Goal: Check status: Check status

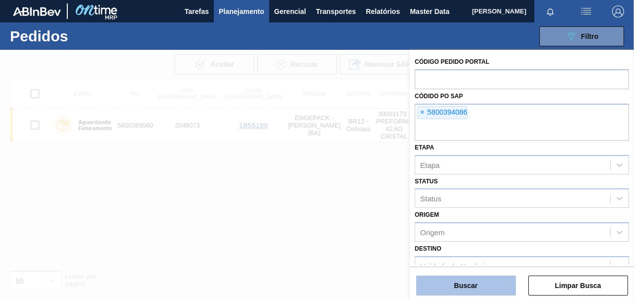
click at [484, 288] on button "Buscar" at bounding box center [466, 286] width 100 height 20
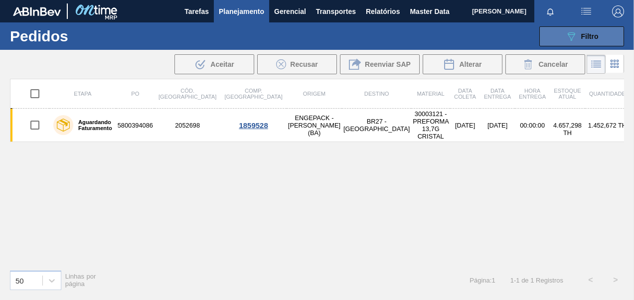
click at [558, 34] on button "089F7B8B-B2A5-4AFE-B5C0-19BA573D28AC Filtro" at bounding box center [581, 36] width 85 height 20
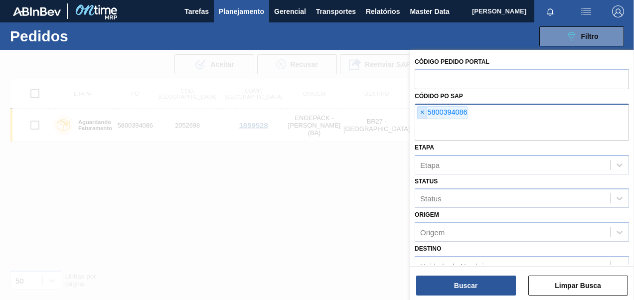
click at [421, 112] on span "×" at bounding box center [422, 113] width 9 height 12
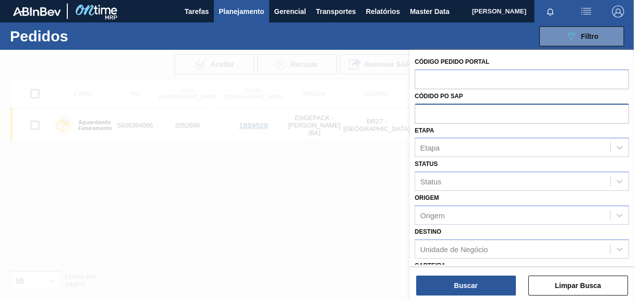
paste input "5800387890"
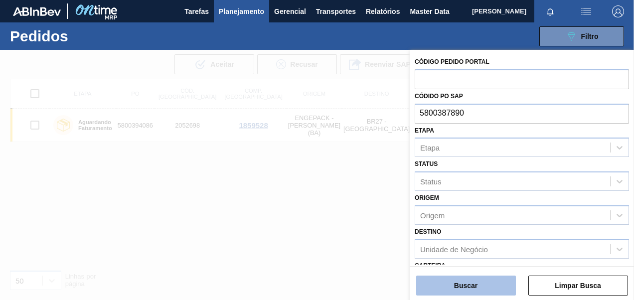
type input "5800387890"
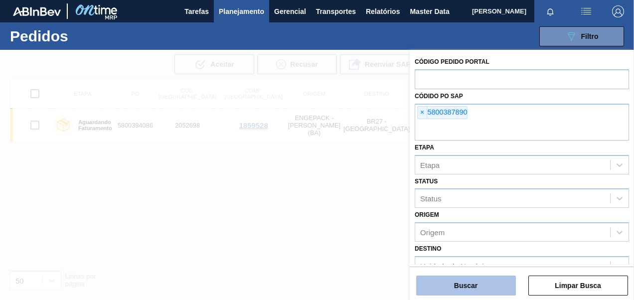
click at [484, 285] on button "Buscar" at bounding box center [466, 286] width 100 height 20
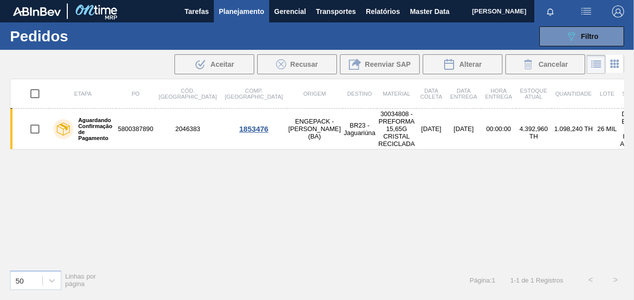
click at [568, 46] on div "089F7B8B-B2A5-4AFE-B5C0-19BA573D28AC Filtro Código Pedido Portal Códido PO SAP …" at bounding box center [387, 36] width 481 height 30
click at [553, 37] on button "089F7B8B-B2A5-4AFE-B5C0-19BA573D28AC Filtro" at bounding box center [581, 36] width 85 height 20
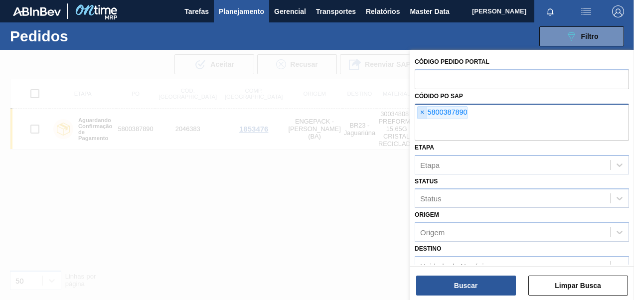
click at [421, 112] on span "×" at bounding box center [422, 113] width 9 height 12
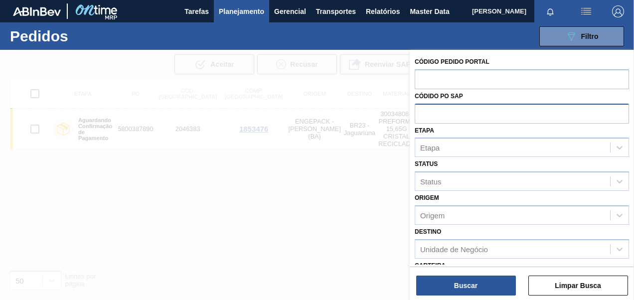
paste input "5800394086"
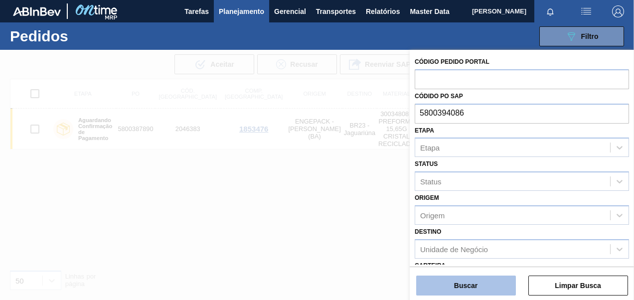
type input "5800394086"
click at [479, 286] on button "Buscar" at bounding box center [466, 286] width 100 height 20
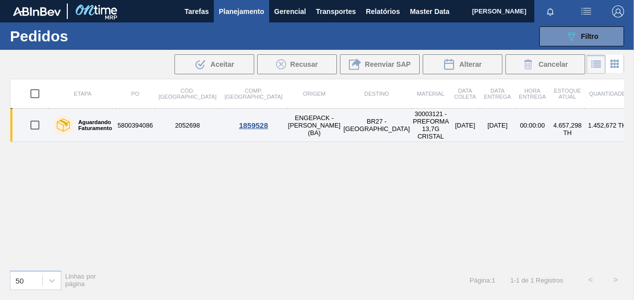
click at [411, 121] on td "30003121 - PREFORMA 13,7G CRISTAL" at bounding box center [430, 125] width 39 height 33
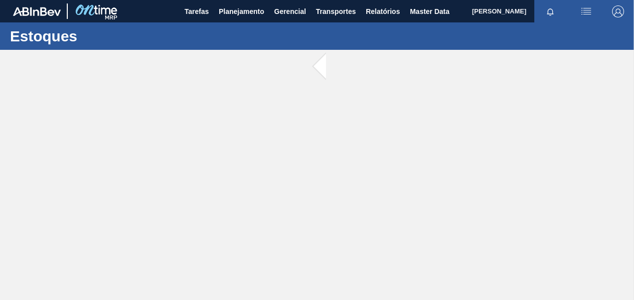
click at [328, 121] on main "Tarefas Planejamento Gerencial Transportes Relatórios Master Data [PERSON_NAME]…" at bounding box center [317, 150] width 634 height 300
click at [326, 72] on span at bounding box center [332, 67] width 12 height 34
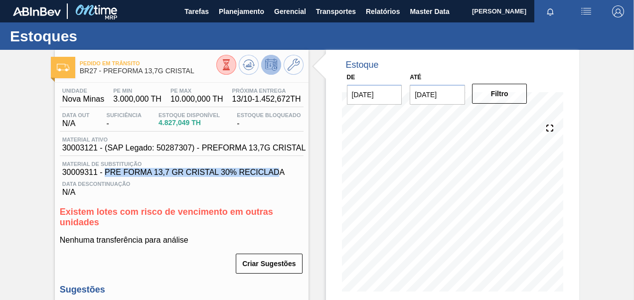
drag, startPoint x: 104, startPoint y: 182, endPoint x: 281, endPoint y: 186, distance: 176.9
click at [281, 177] on span "30009311 - PRE FORMA 13,7 GR CRISTAL 30% RECICLADA" at bounding box center [181, 172] width 239 height 9
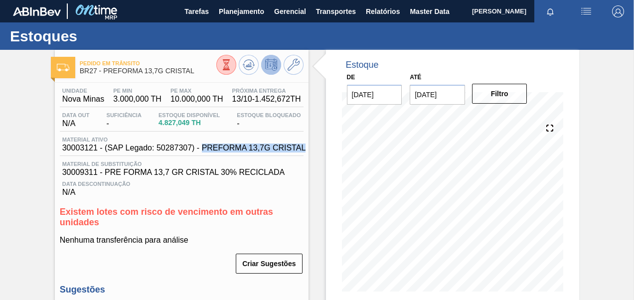
drag, startPoint x: 202, startPoint y: 148, endPoint x: 222, endPoint y: 158, distance: 22.3
click at [222, 152] on span "30003121 - (SAP Legado: 50287307) - PREFORMA 13,7G CRISTAL" at bounding box center [184, 147] width 244 height 9
copy span "PREFORMA 13,7G CRISTAL"
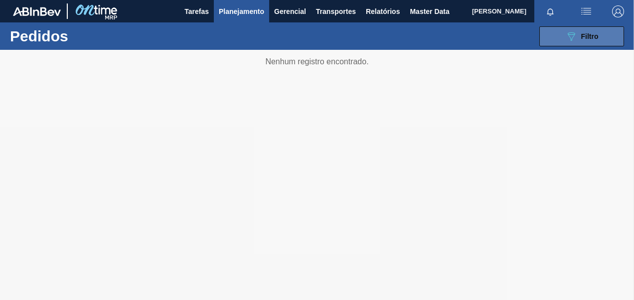
click at [557, 37] on button "089F7B8B-B2A5-4AFE-B5C0-19BA573D28AC Filtro" at bounding box center [581, 36] width 85 height 20
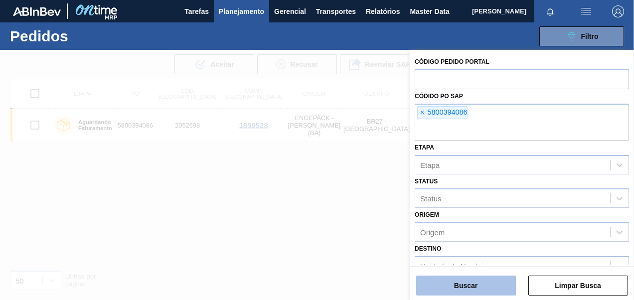
click at [453, 285] on button "Buscar" at bounding box center [466, 286] width 100 height 20
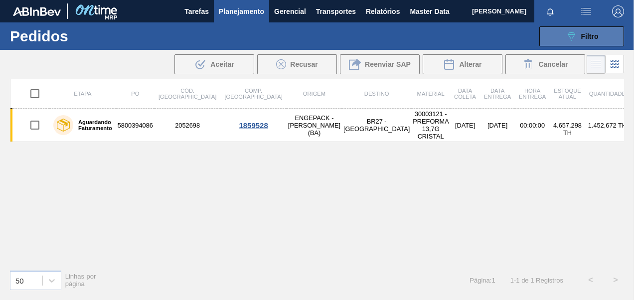
click at [566, 36] on icon "089F7B8B-B2A5-4AFE-B5C0-19BA573D28AC" at bounding box center [571, 36] width 12 height 12
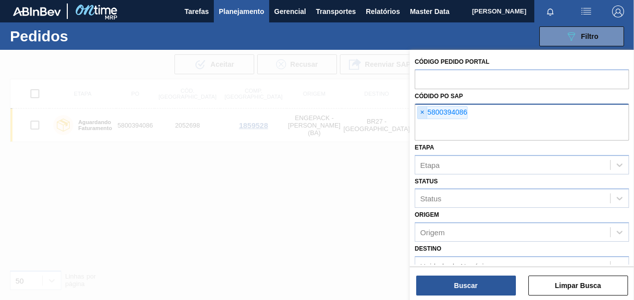
click at [419, 112] on span "×" at bounding box center [422, 113] width 9 height 12
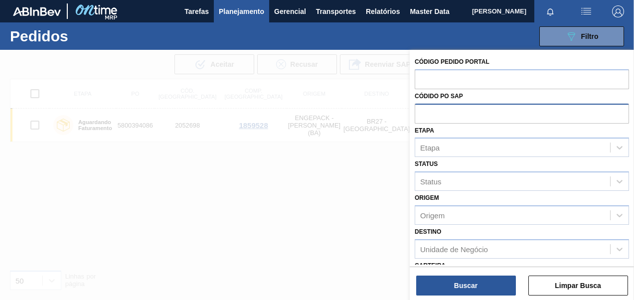
paste input "5800389584"
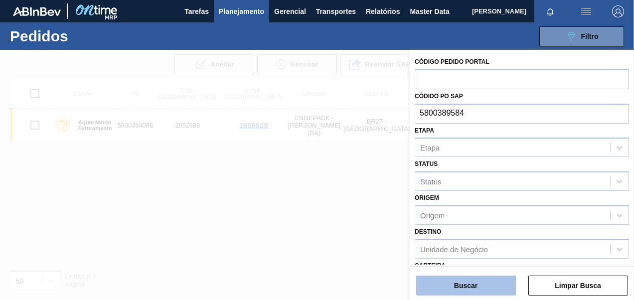
type input "5800389584"
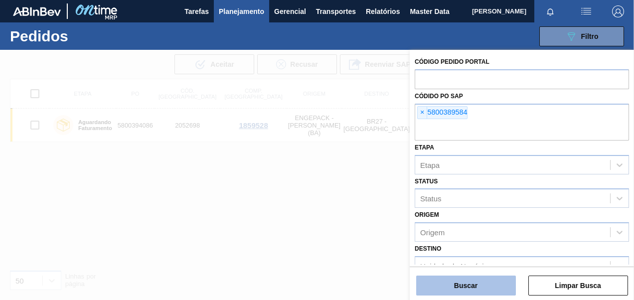
click at [464, 285] on button "Buscar" at bounding box center [466, 286] width 100 height 20
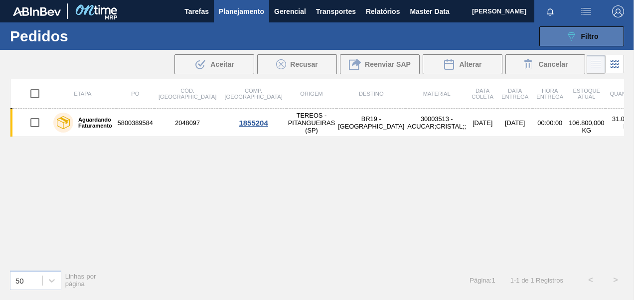
click at [562, 38] on button "089F7B8B-B2A5-4AFE-B5C0-19BA573D28AC Filtro" at bounding box center [581, 36] width 85 height 20
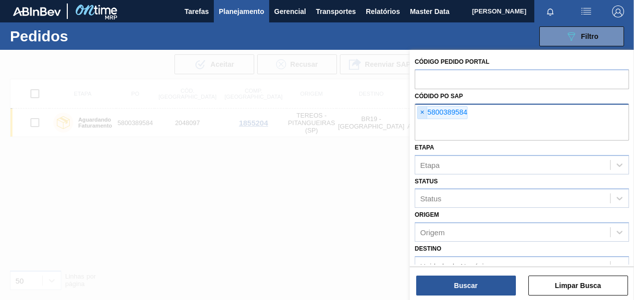
click at [420, 115] on span "×" at bounding box center [422, 113] width 9 height 12
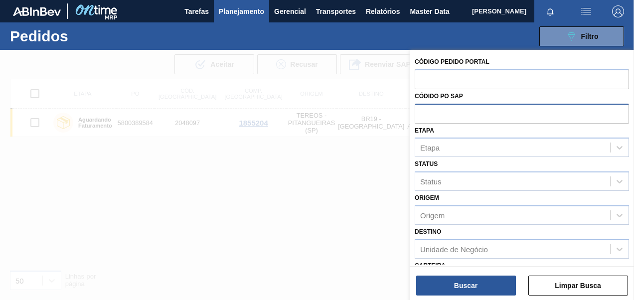
paste input "5800392251"
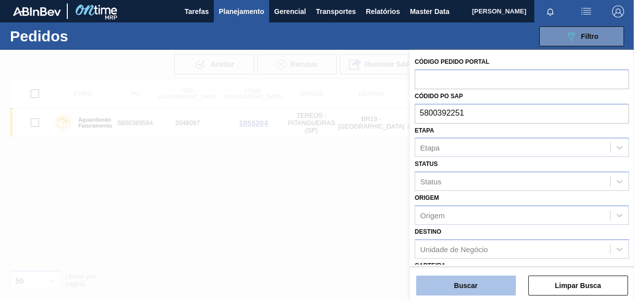
type input "5800392251"
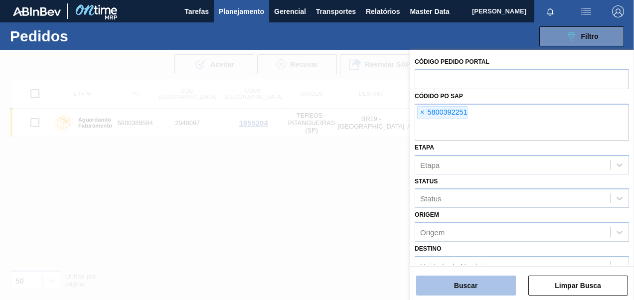
click at [469, 289] on button "Buscar" at bounding box center [466, 286] width 100 height 20
